Goal: Transaction & Acquisition: Purchase product/service

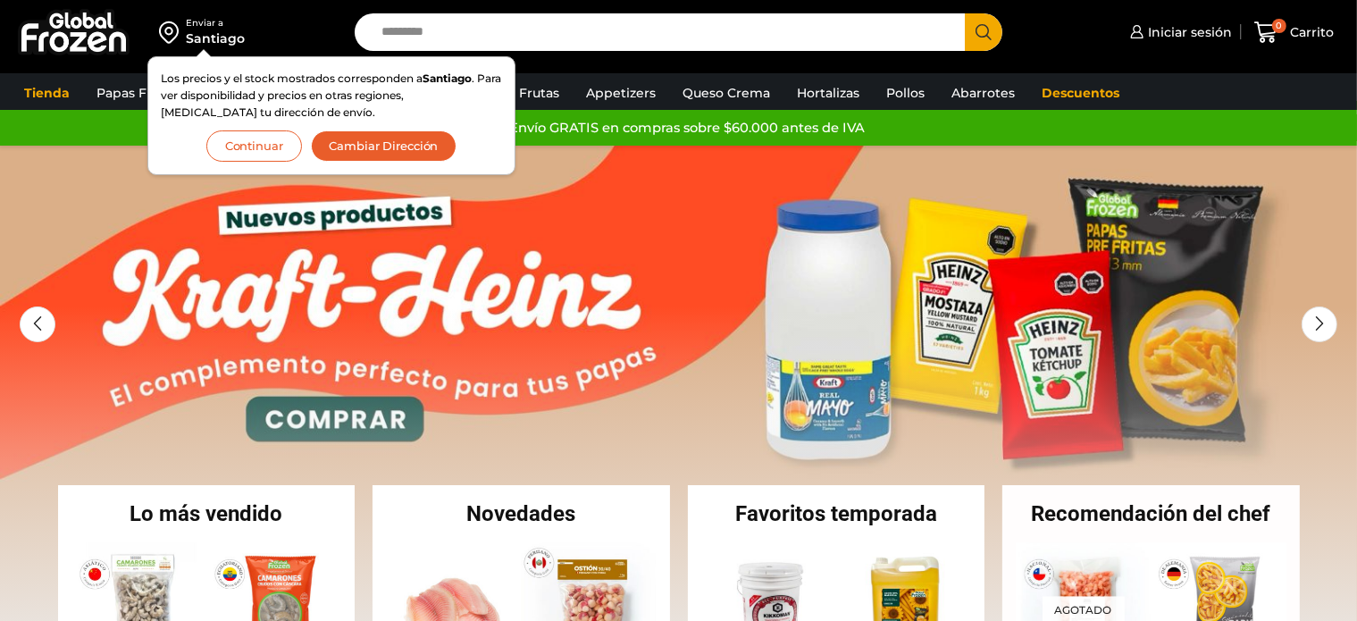
click at [517, 40] on input "Search input" at bounding box center [664, 32] width 583 height 38
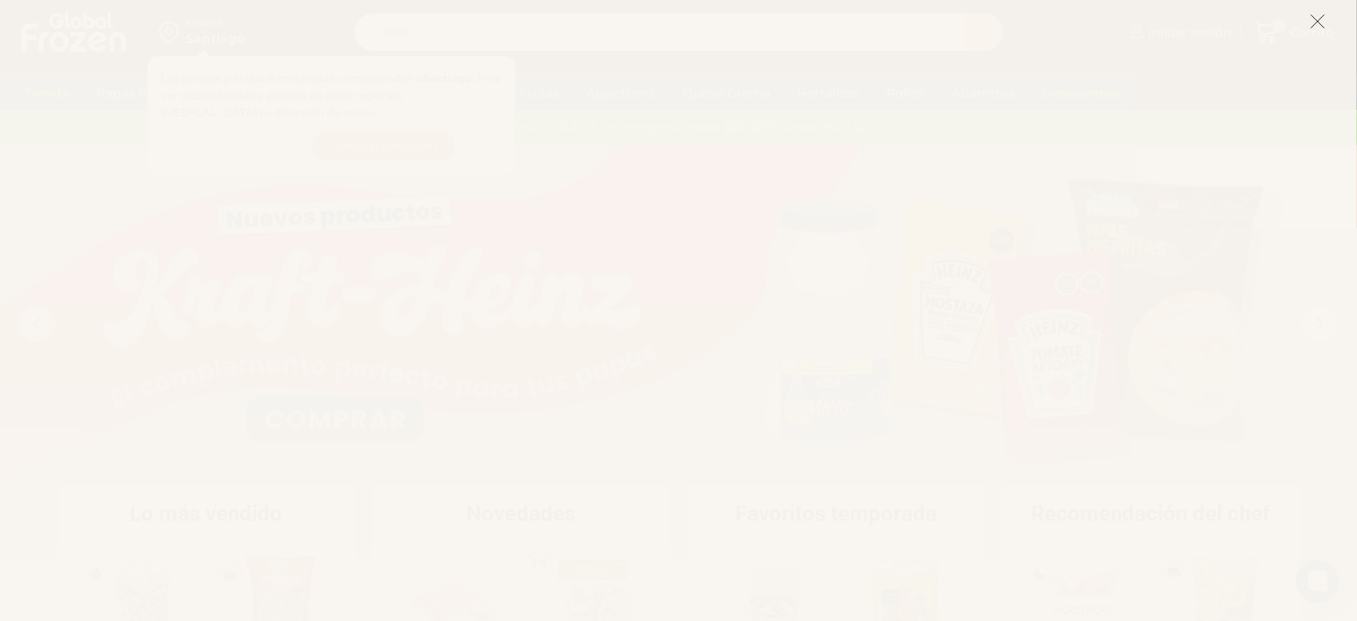
type input "*******"
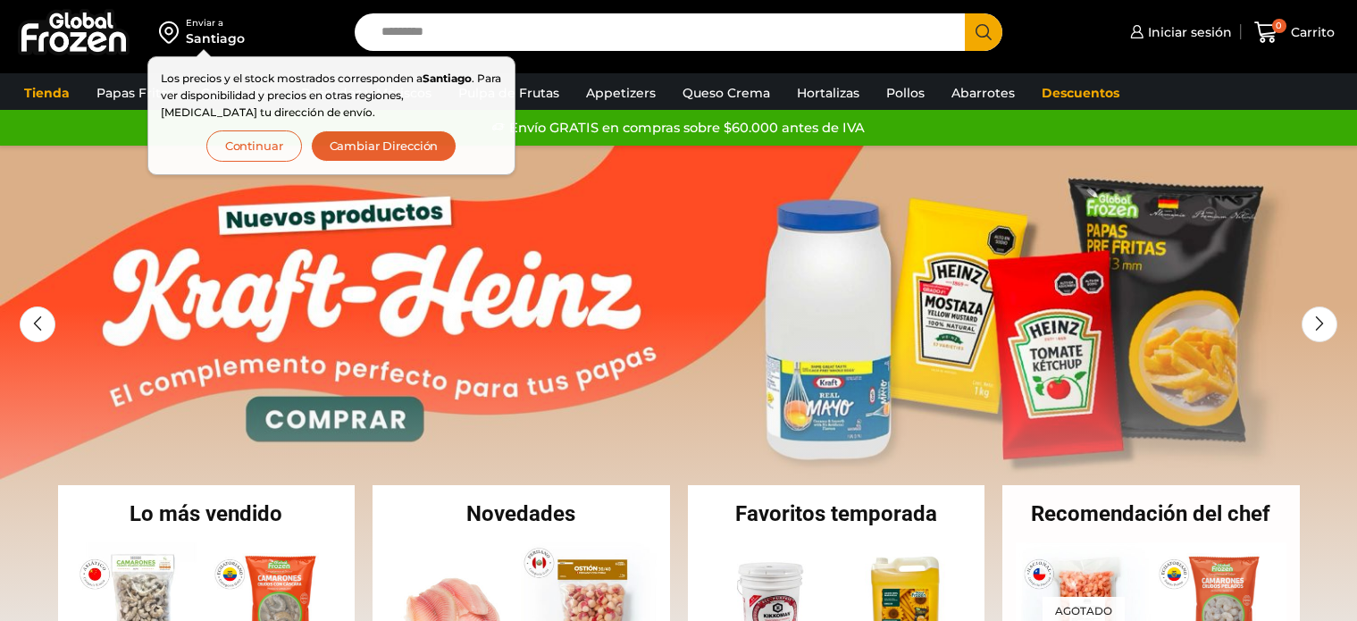
click at [465, 36] on input "Search input" at bounding box center [664, 32] width 583 height 38
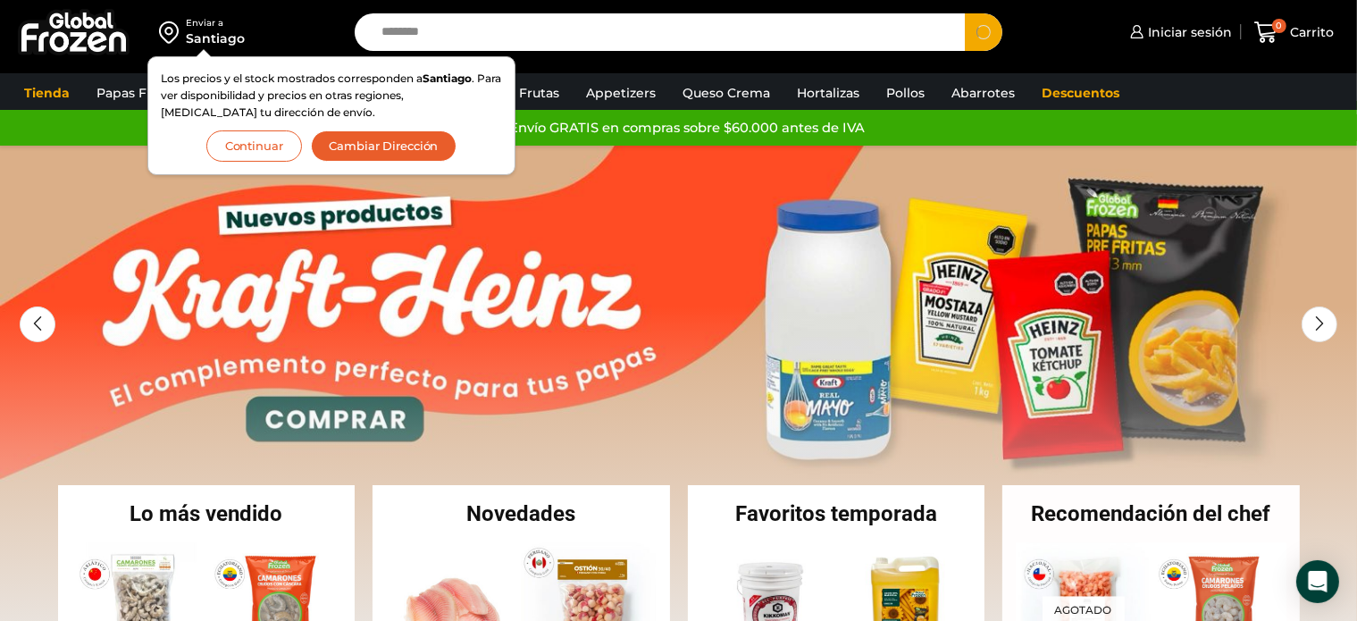
type input "********"
click at [965, 13] on button "Search" at bounding box center [984, 32] width 38 height 38
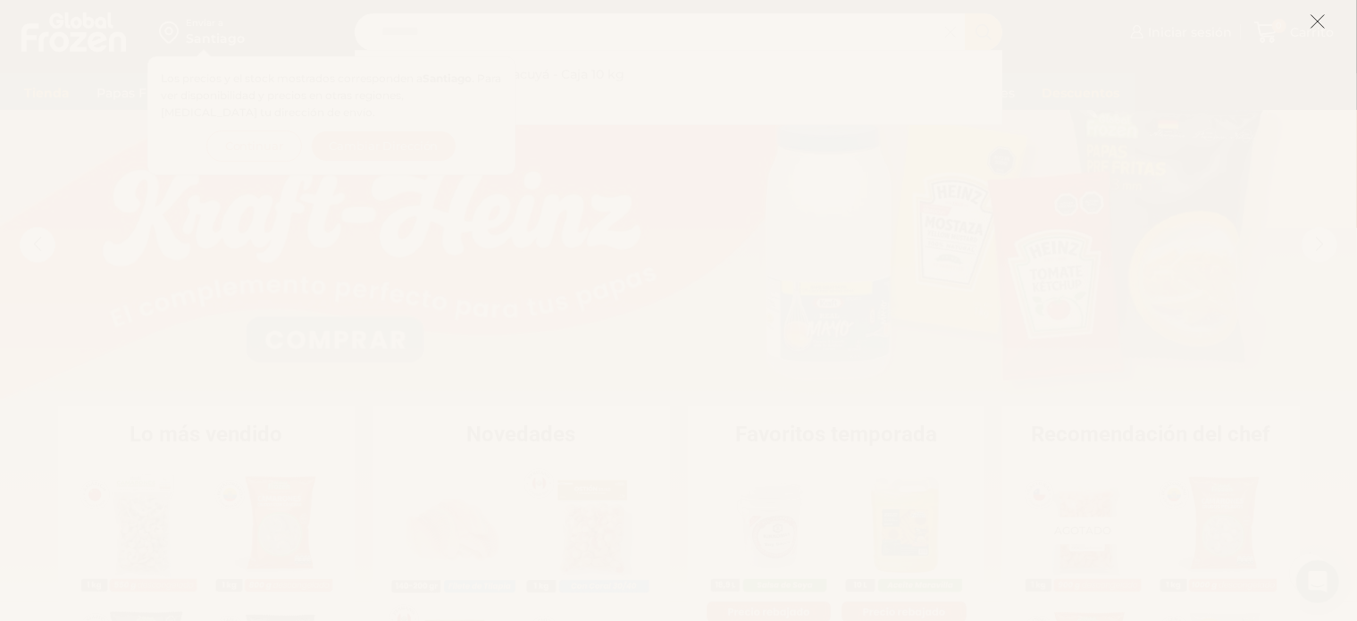
scroll to position [89, 0]
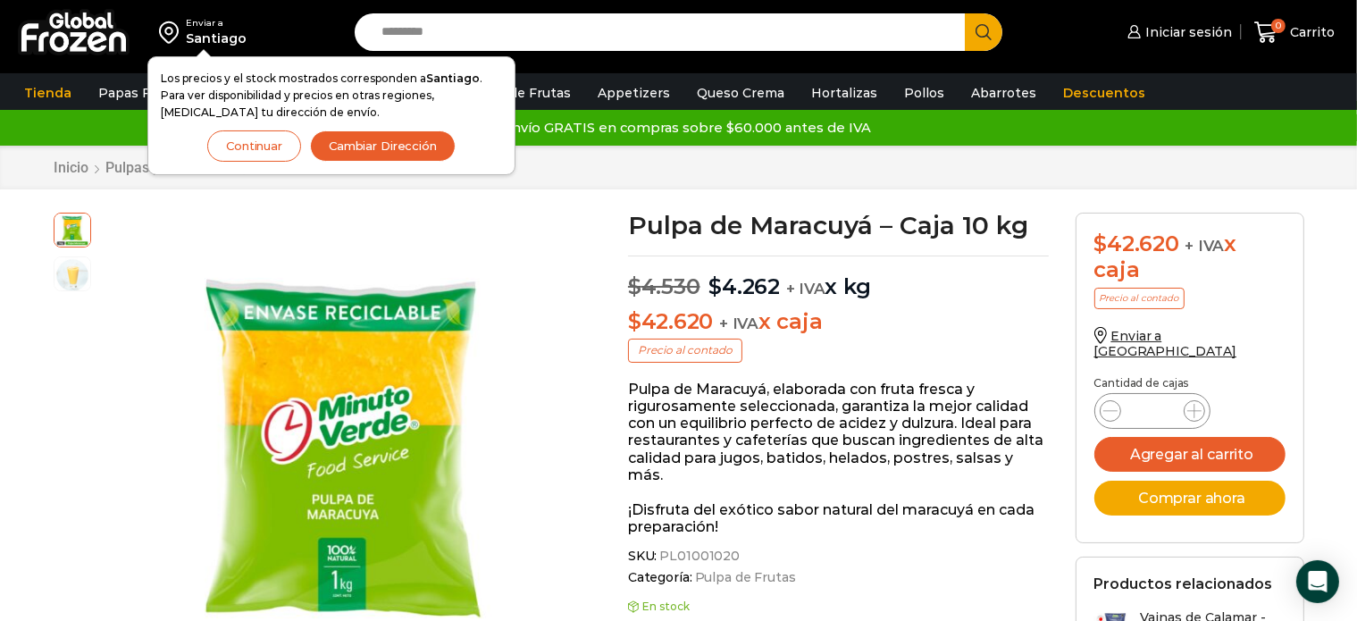
click at [264, 146] on button "Continuar" at bounding box center [254, 145] width 94 height 31
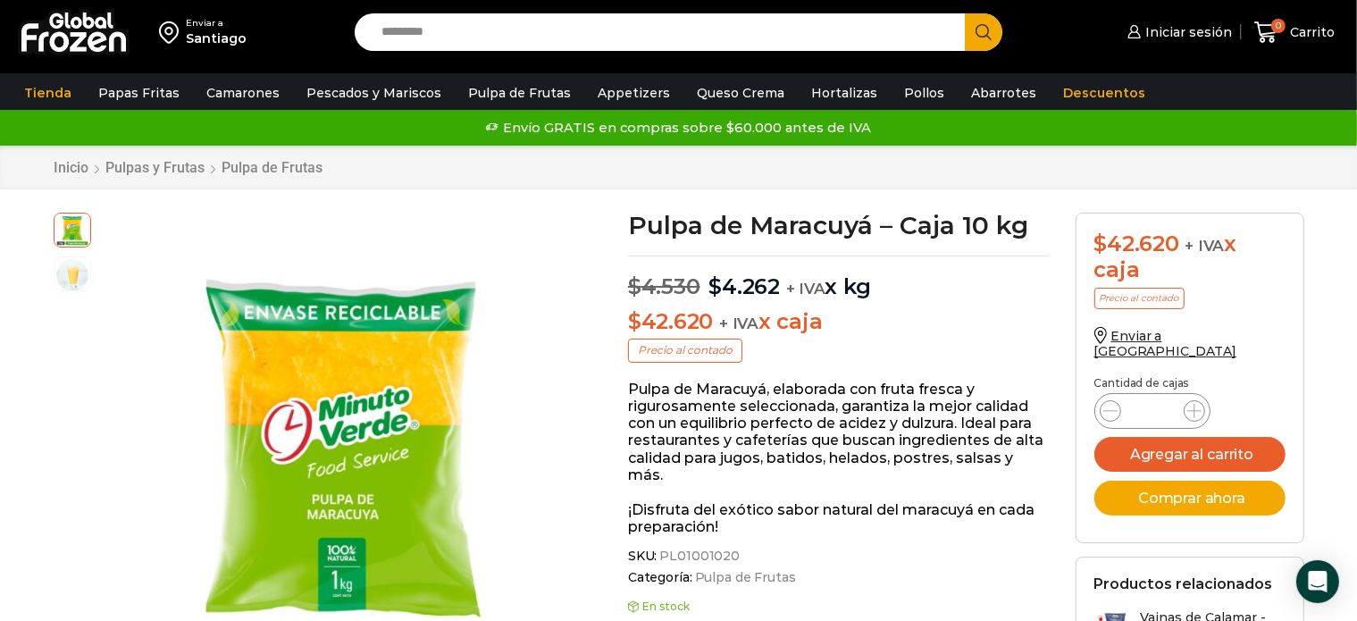
click at [415, 28] on input "Search input" at bounding box center [664, 32] width 583 height 38
click at [473, 23] on input "Search input" at bounding box center [664, 32] width 583 height 38
type input "********"
click at [965, 13] on button "Search" at bounding box center [984, 32] width 38 height 38
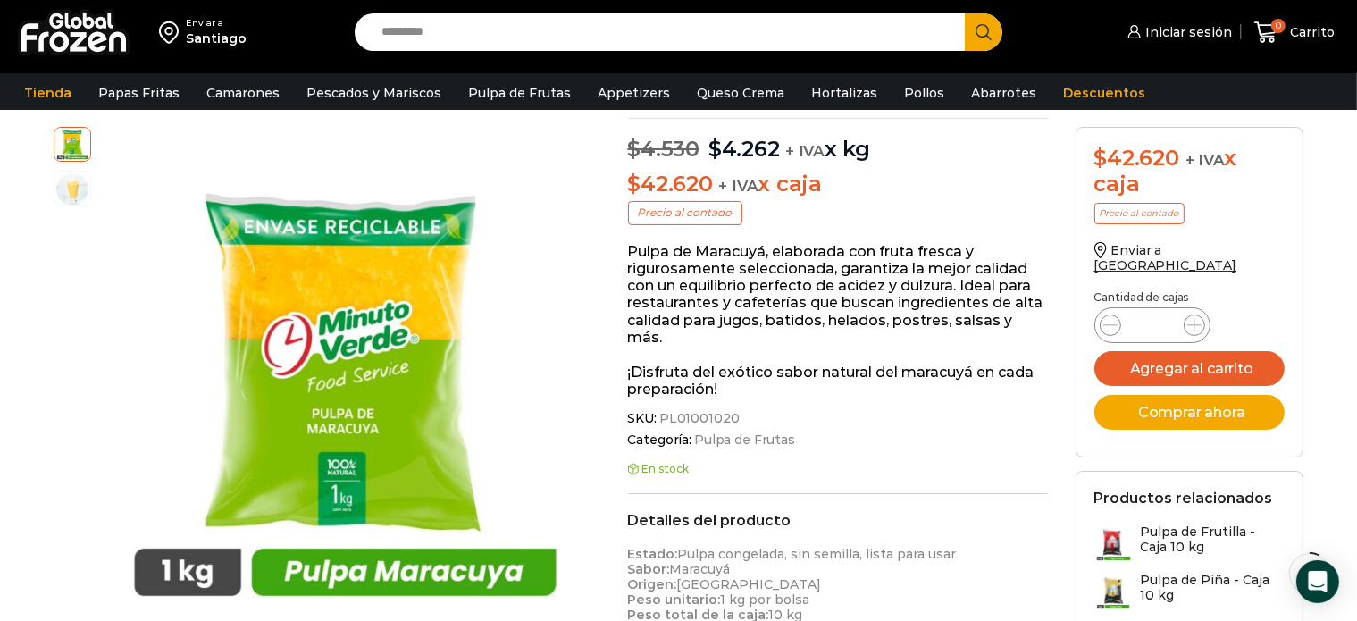
scroll to position [147, 0]
click at [1213, 351] on button "Agregar al carrito" at bounding box center [1190, 368] width 191 height 35
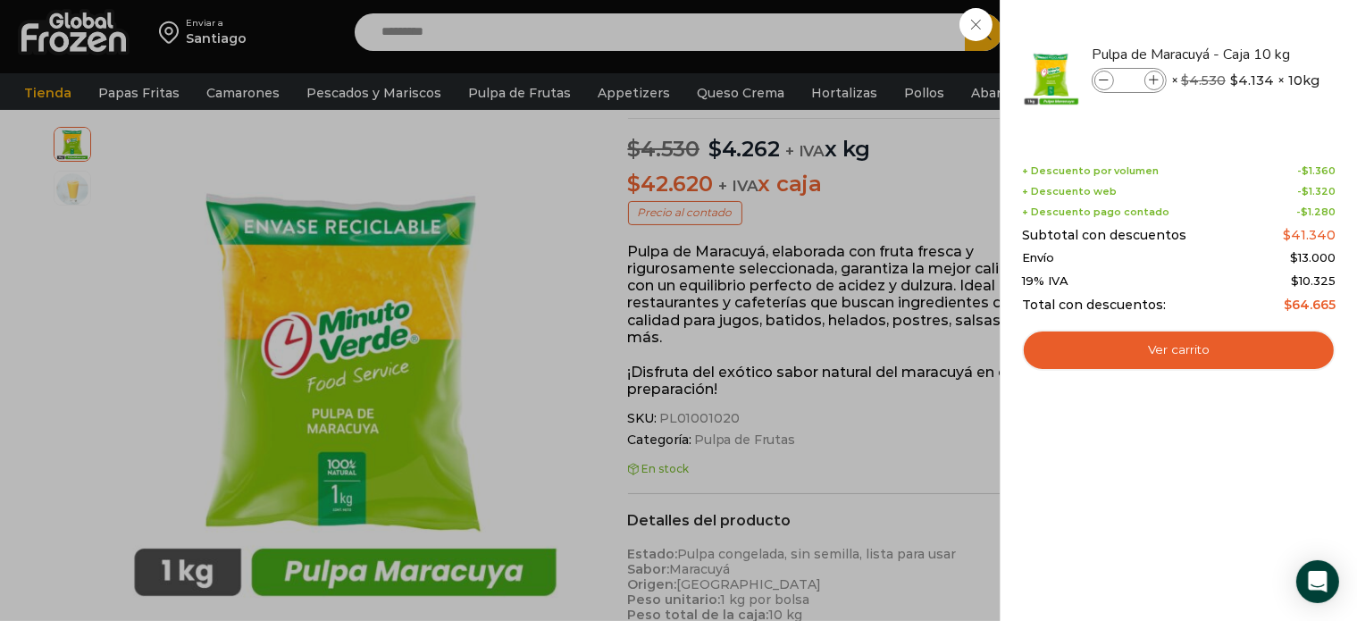
click at [1250, 28] on div "1 [GEOGRAPHIC_DATA] 1 1 Shopping Cart *" at bounding box center [1294, 33] width 89 height 42
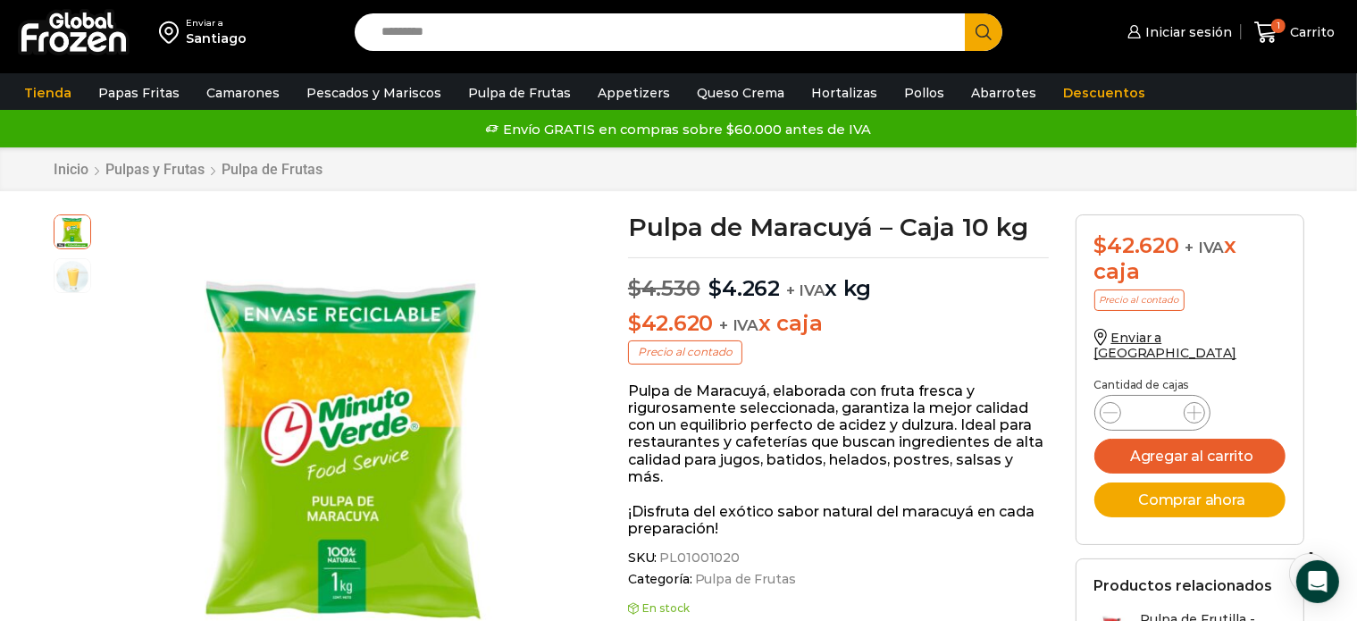
scroll to position [0, 0]
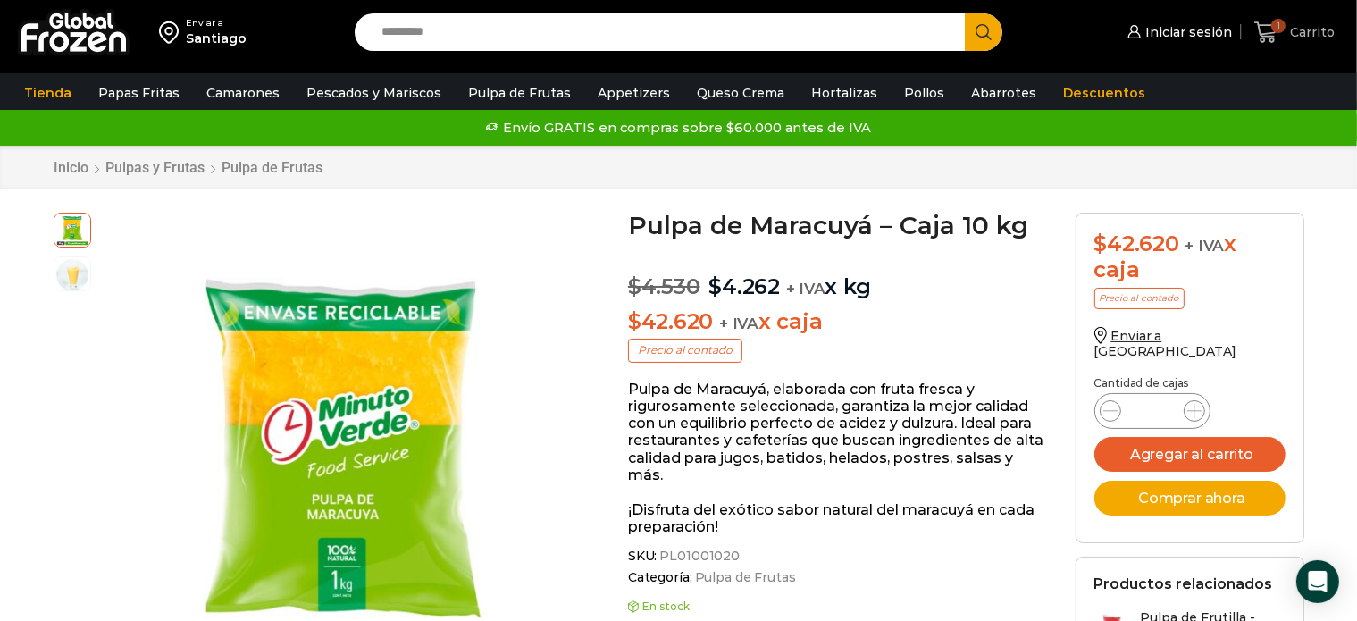
click at [1283, 36] on span "1" at bounding box center [1269, 33] width 31 height 24
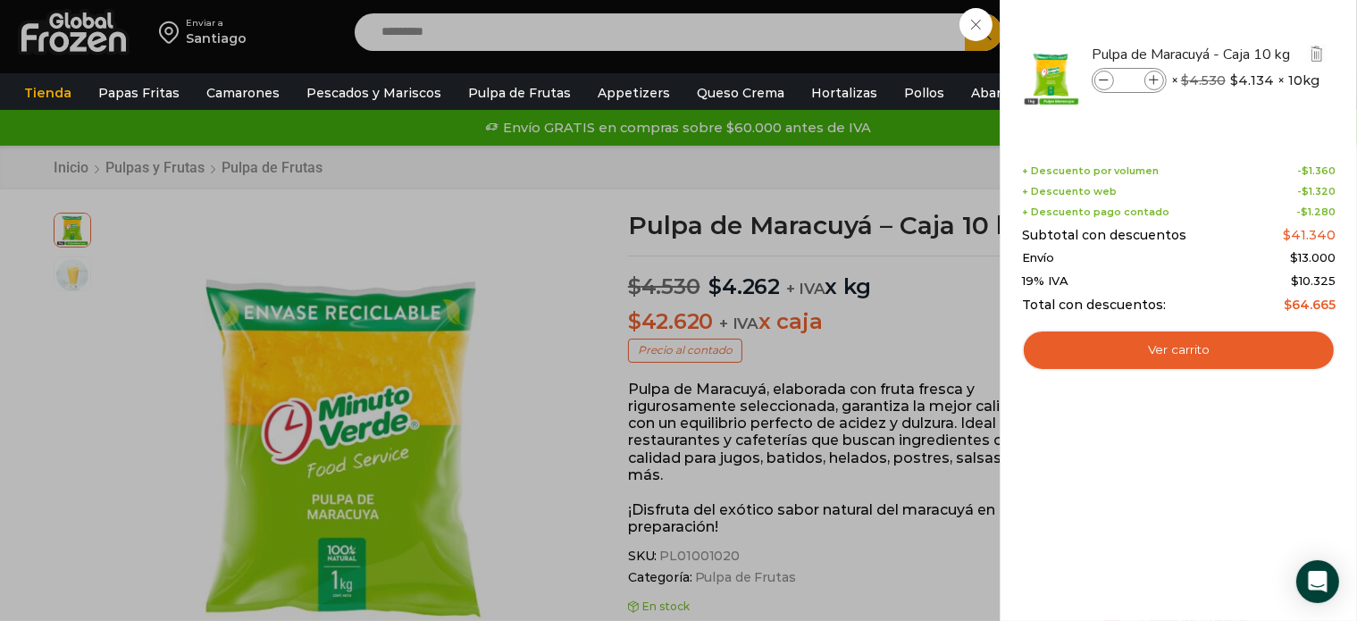
click at [1098, 81] on span at bounding box center [1105, 81] width 20 height 20
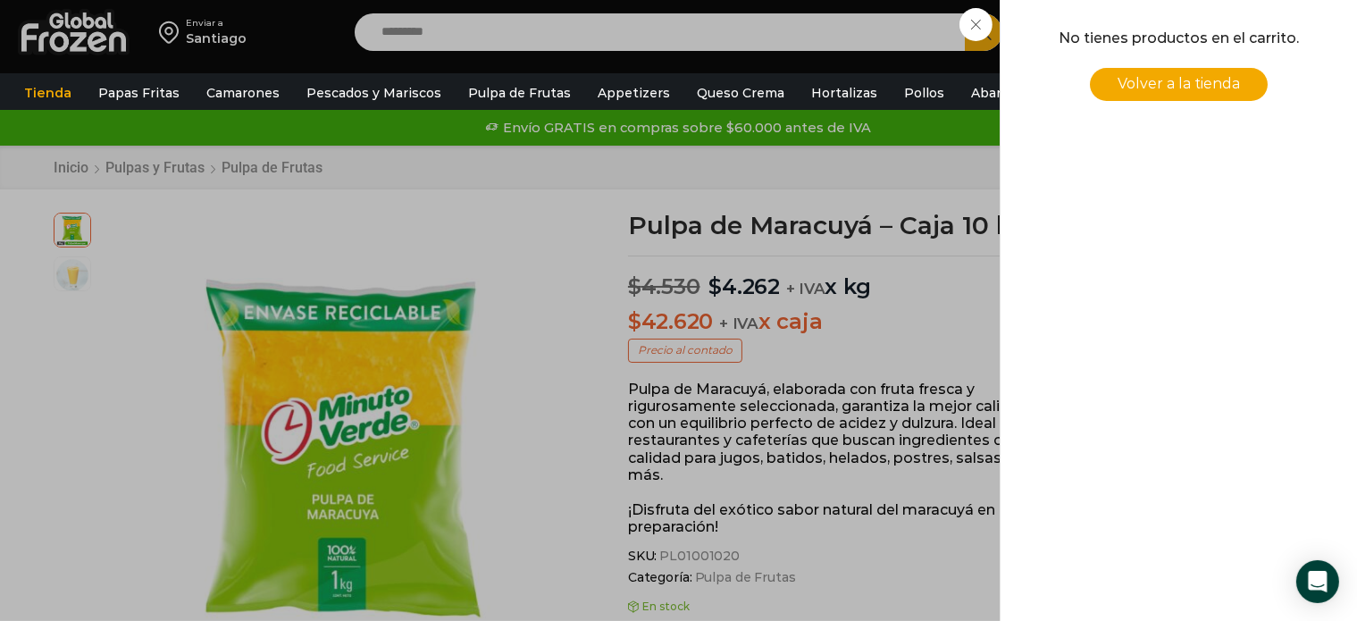
click at [1250, 31] on div "0 [GEOGRAPHIC_DATA] 0 0 Shopping Cart No tienes productos en el carrito. Volver…" at bounding box center [1294, 33] width 89 height 42
